Goal: Task Accomplishment & Management: Use online tool/utility

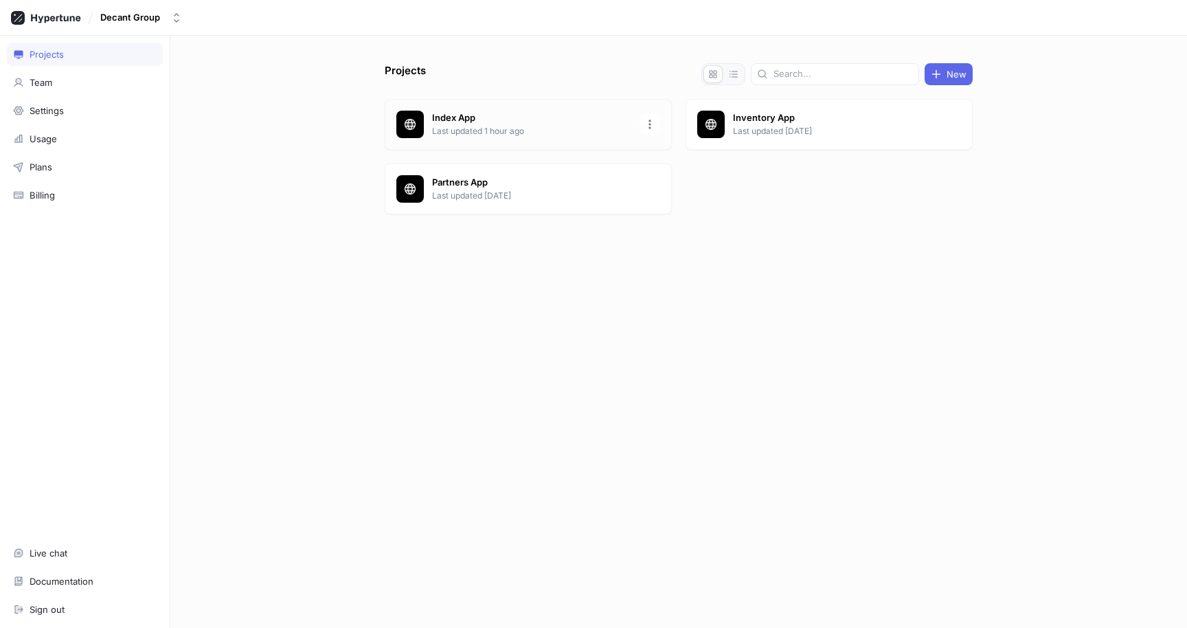
click at [458, 135] on p "Last updated 1 hour ago" at bounding box center [531, 131] width 199 height 12
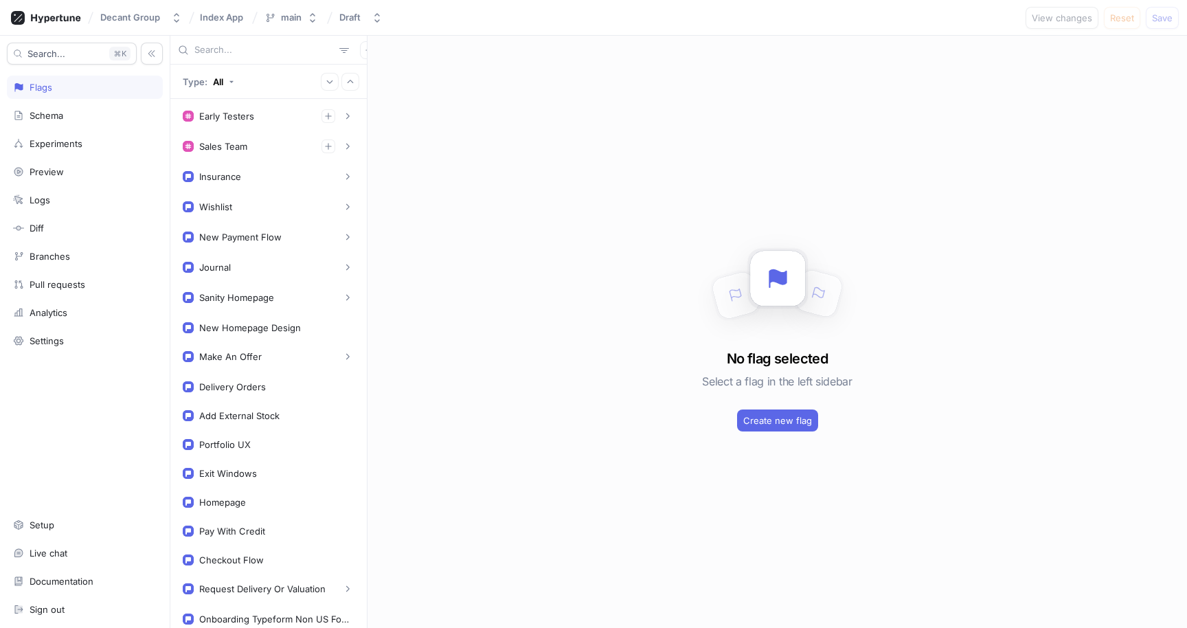
click at [568, 178] on div "No flag selected Select a flag in the left sidebar Create new flag" at bounding box center [778, 332] width 820 height 592
click at [538, 339] on div "No flag selected Select a flag in the left sidebar Create new flag" at bounding box center [778, 332] width 820 height 592
click at [238, 231] on div "New Payment Flow" at bounding box center [269, 237] width 172 height 14
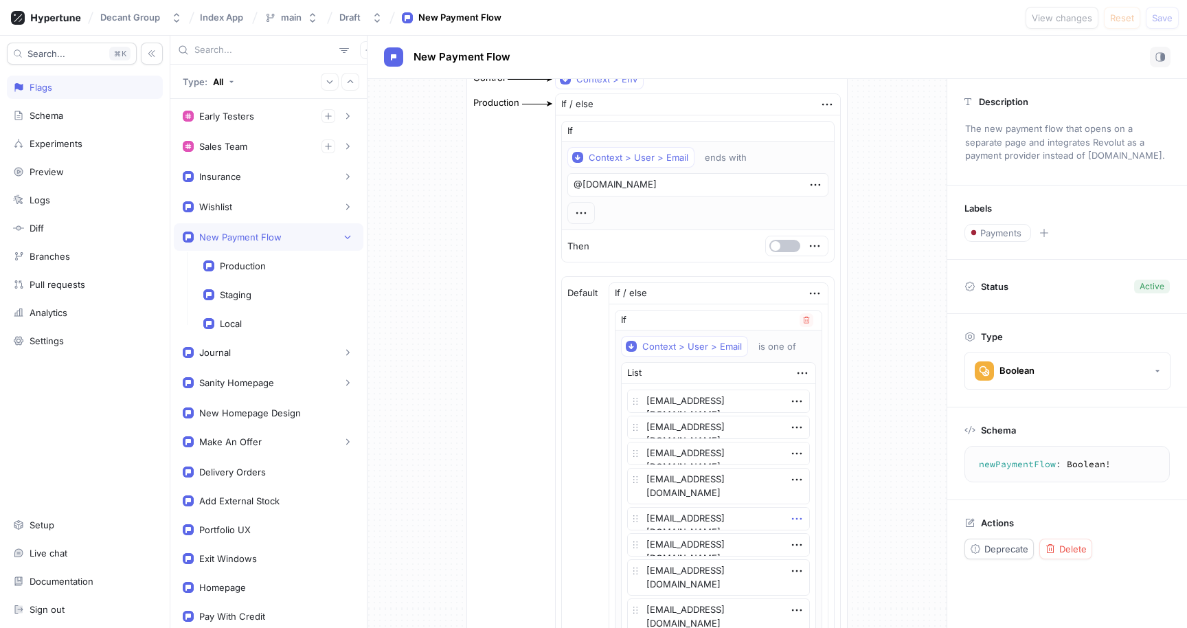
scroll to position [58, 0]
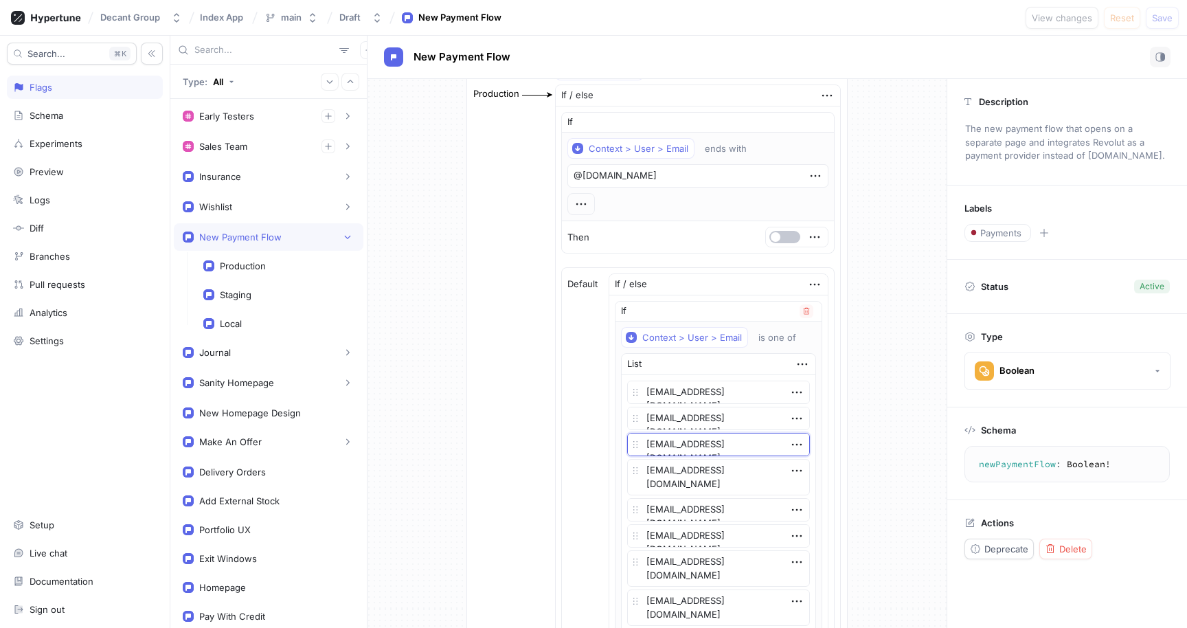
click at [750, 445] on textarea "[EMAIL_ADDRESS][DOMAIN_NAME]" at bounding box center [718, 444] width 183 height 23
click at [750, 446] on textarea "[EMAIL_ADDRESS][DOMAIN_NAME]" at bounding box center [718, 444] width 183 height 23
click at [792, 445] on icon "button" at bounding box center [796, 444] width 15 height 15
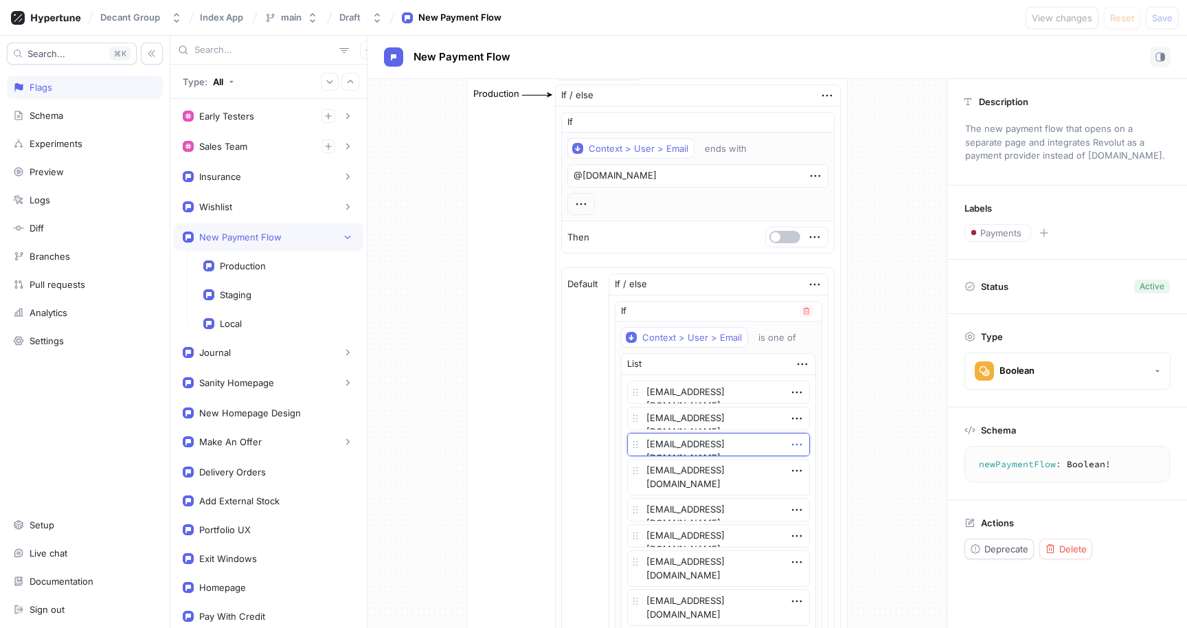
type textarea "x"
click at [677, 447] on textarea "[EMAIL_ADDRESS][DOMAIN_NAME]" at bounding box center [718, 444] width 183 height 23
type textarea "x"
type textarea "[EMAIL_ADDRESS][DOMAIN_NAME]"
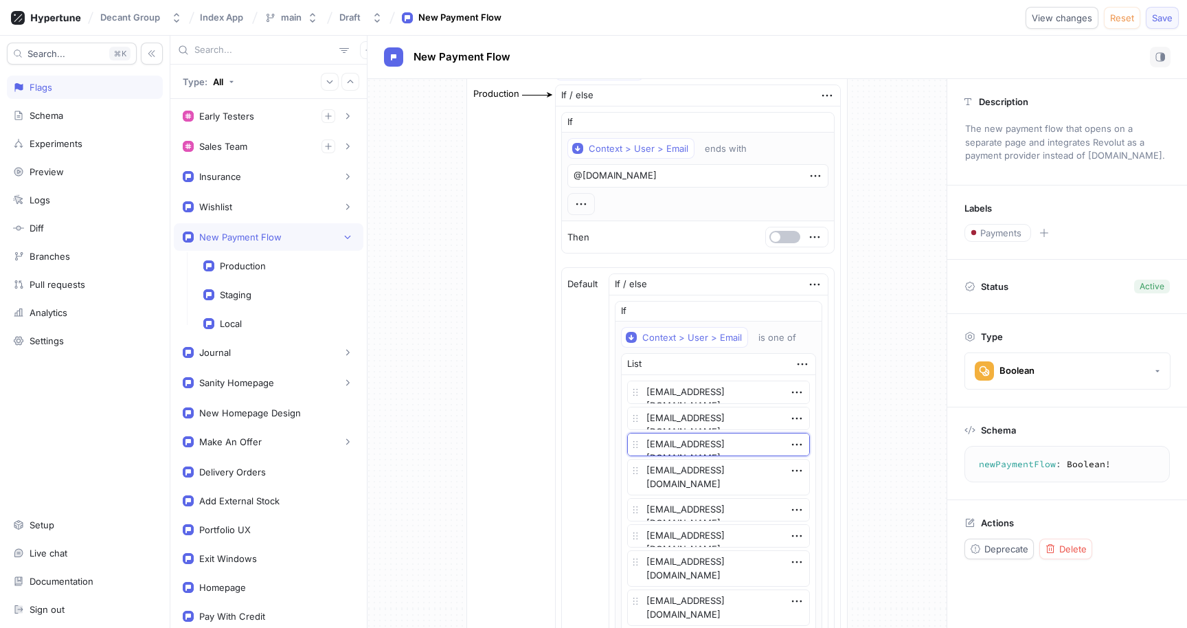
click at [1172, 23] on button "Save" at bounding box center [1162, 18] width 33 height 22
click at [473, 212] on div "Production If / else If Context > User > Email ends with @[DOMAIN_NAME] Then De…" at bounding box center [657, 545] width 369 height 922
click at [820, 44] on div "New Payment Flow" at bounding box center [778, 57] width 820 height 43
click at [680, 446] on textarea "[EMAIL_ADDRESS][DOMAIN_NAME]" at bounding box center [718, 444] width 183 height 23
type textarea "x"
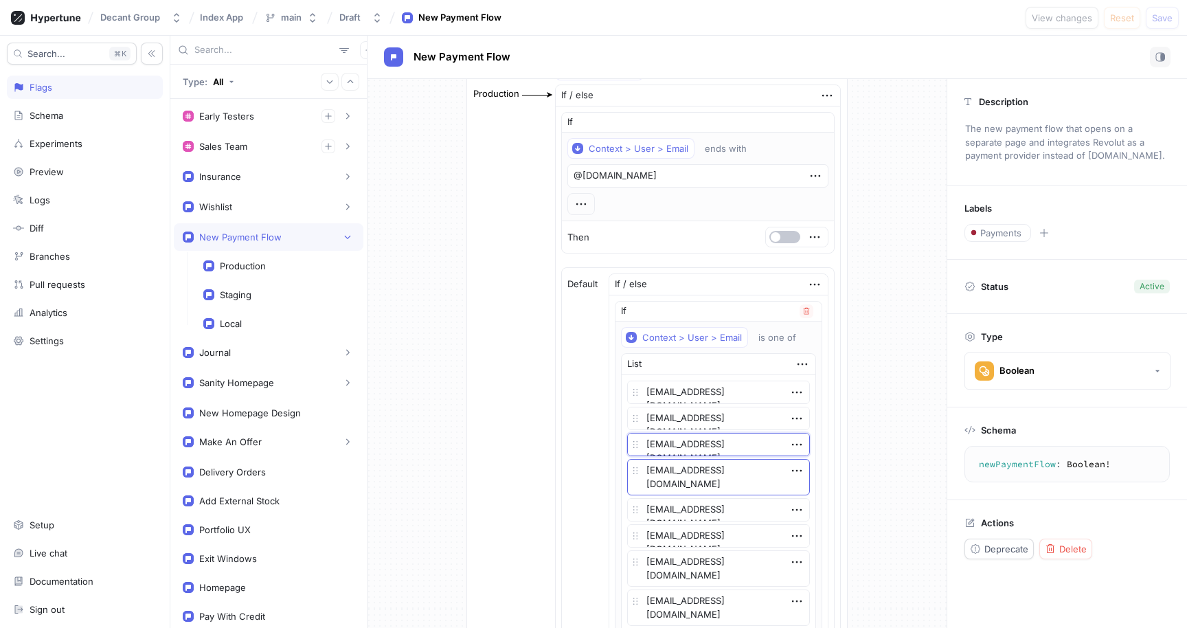
type textarea "[EMAIL_ADDRESS][DOMAIN_NAME]"
type textarea "x"
type textarea "[EMAIL_ADDRESS][DOMAIN_NAME]"
click at [1174, 23] on button "Save" at bounding box center [1162, 18] width 33 height 22
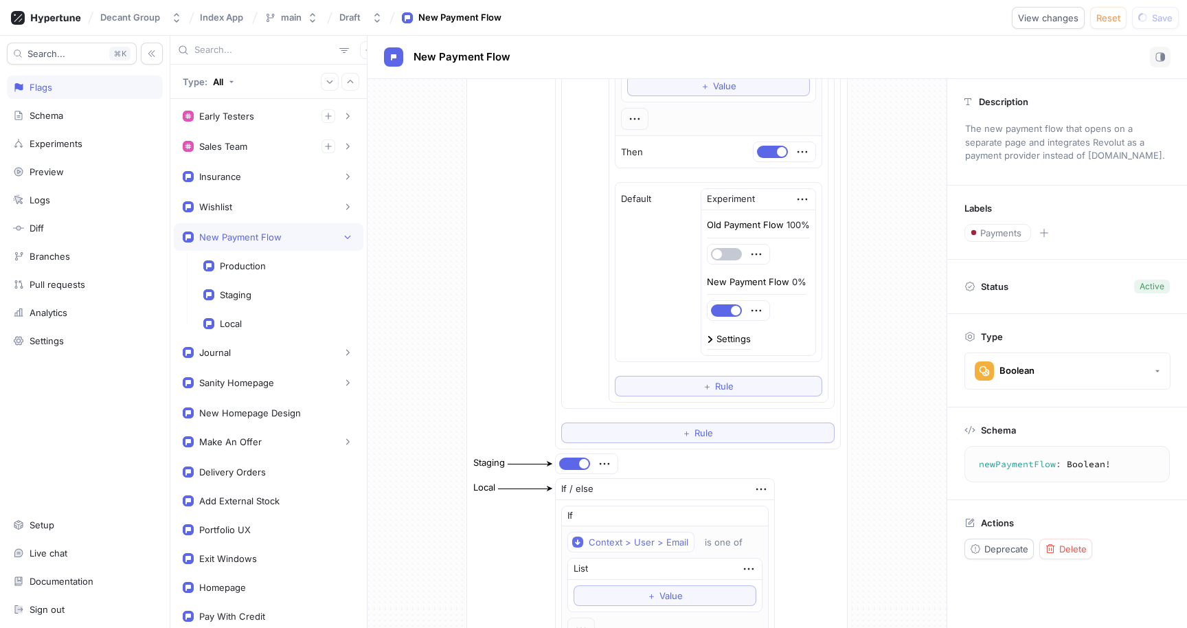
scroll to position [0, 0]
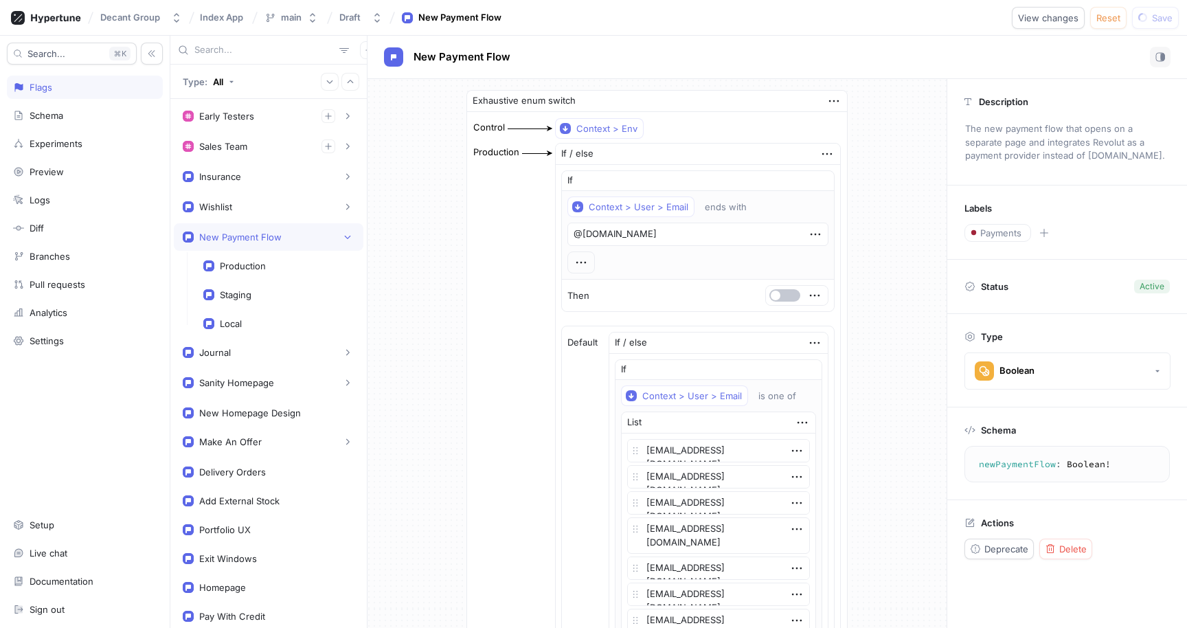
type textarea "x"
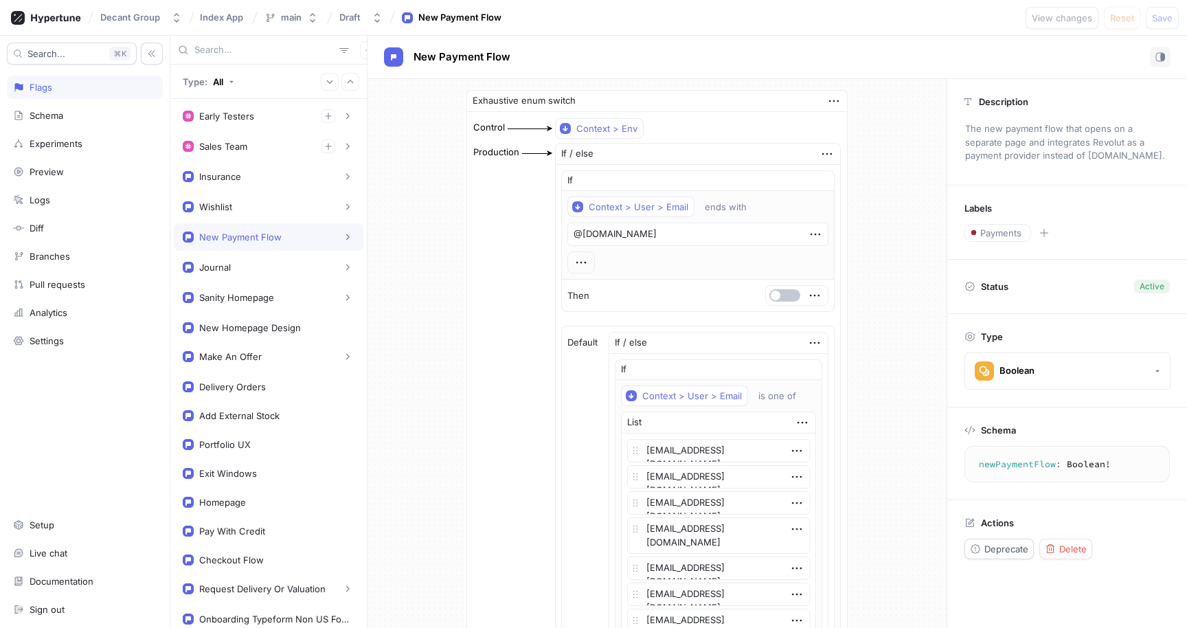
type textarea "x"
